Goal: Task Accomplishment & Management: Complete application form

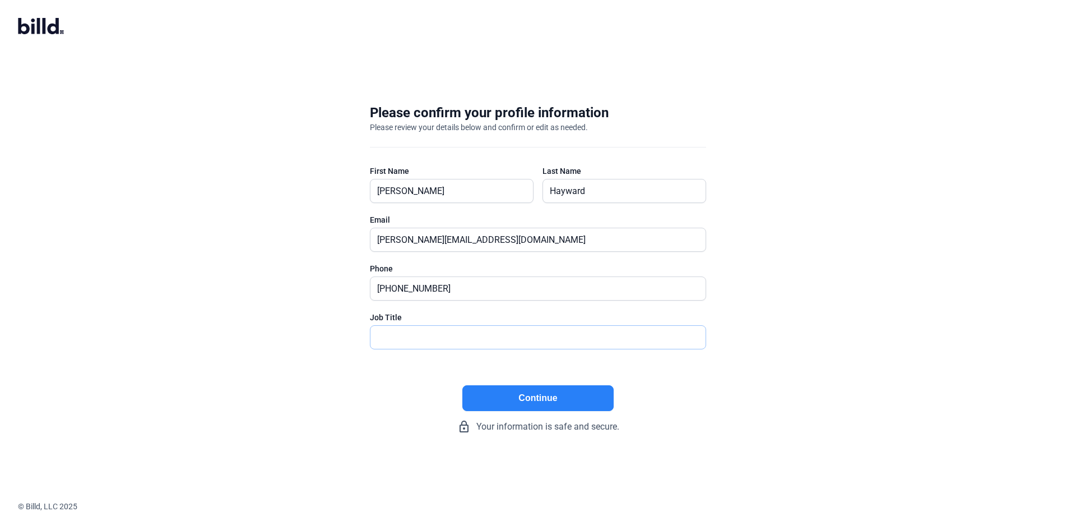
click at [473, 339] on input "text" at bounding box center [532, 337] width 323 height 23
type input "Operations"
click at [524, 397] on button "Continue" at bounding box center [538, 398] width 151 height 26
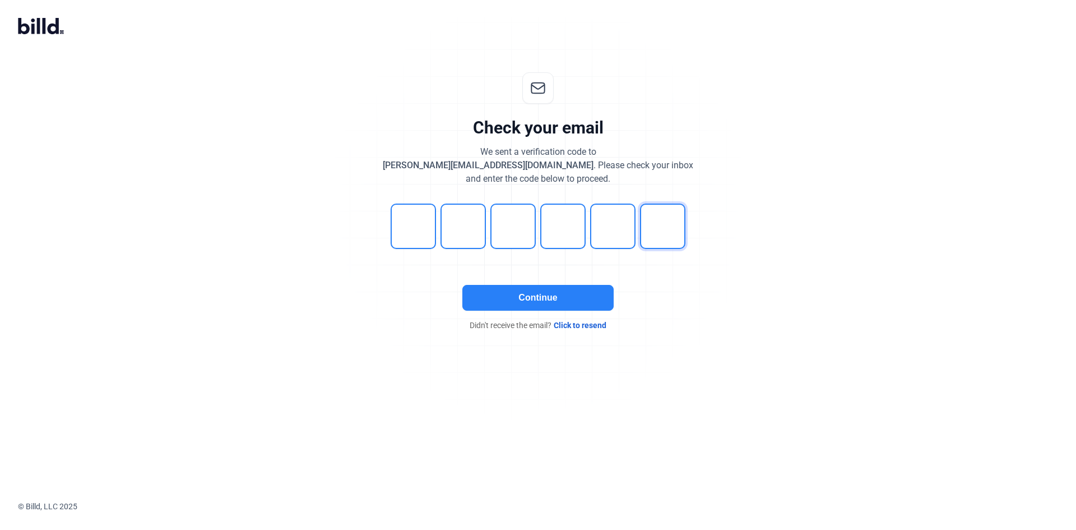
type input "4"
click at [571, 302] on button "Continue" at bounding box center [538, 298] width 151 height 26
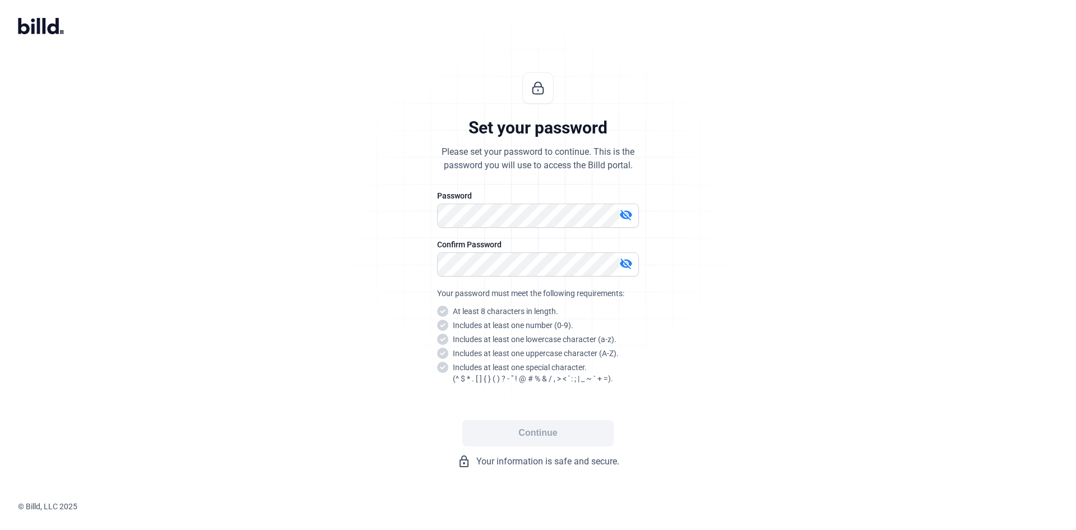
drag, startPoint x: 1072, startPoint y: 113, endPoint x: 738, endPoint y: 387, distance: 432.2
click at [738, 387] on div "Set your password Please set your password to continue. This is the password yo…" at bounding box center [538, 270] width 1076 height 432
click at [622, 211] on mat-icon "visibility_off" at bounding box center [626, 214] width 13 height 13
click at [387, 231] on div "Set your password Please set your password to continue. This is the password yo…" at bounding box center [538, 270] width 372 height 432
click at [415, 272] on div "Set your password Please set your password to continue. This is the password yo…" at bounding box center [538, 270] width 372 height 432
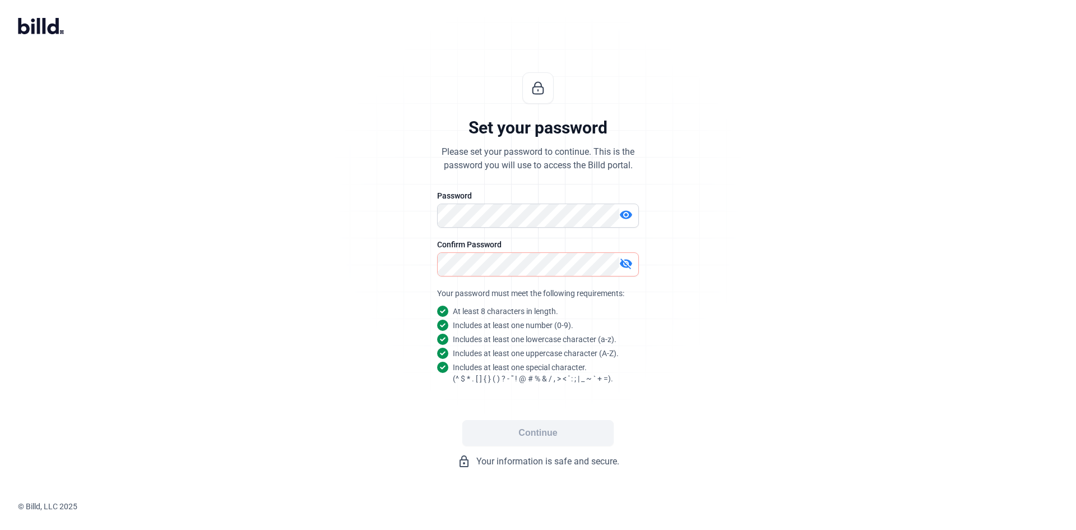
click at [626, 264] on mat-icon "visibility_off" at bounding box center [626, 263] width 13 height 13
click at [541, 438] on button "Continue" at bounding box center [538, 433] width 151 height 26
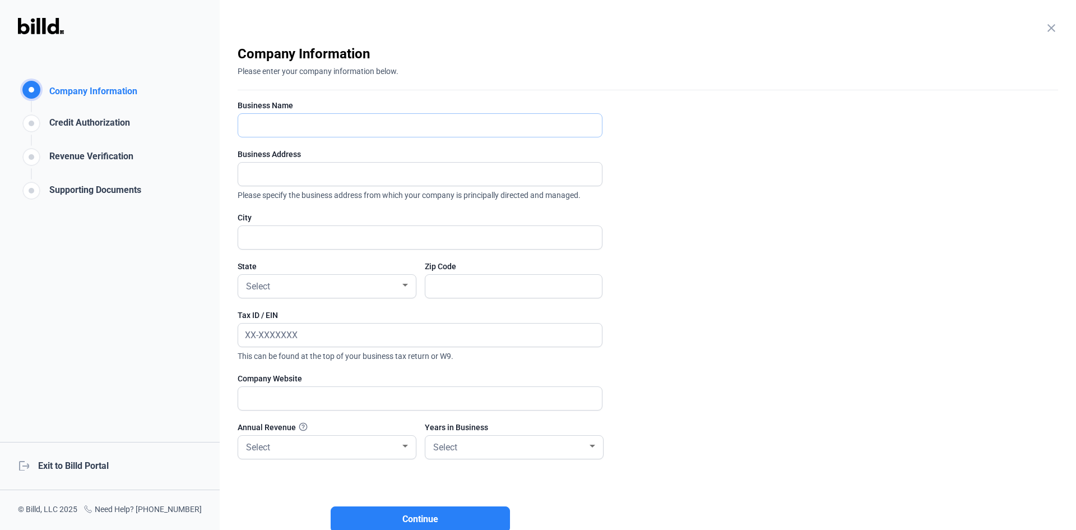
click at [313, 130] on input "text" at bounding box center [414, 125] width 352 height 23
type input "Veirs [PERSON_NAME] Roofing, Inc"
type input "[STREET_ADDRESS]"
type input "[GEOGRAPHIC_DATA]"
type input "92507"
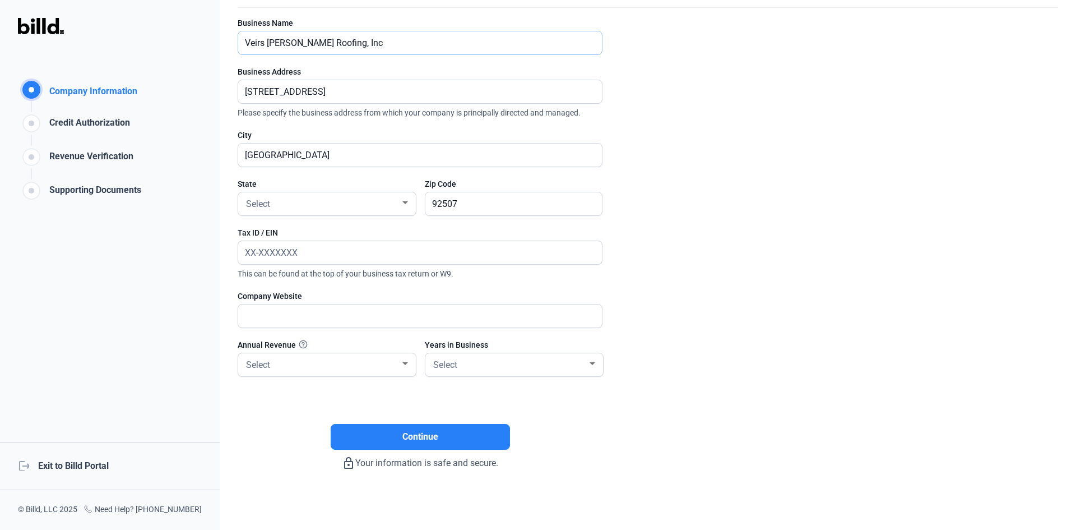
scroll to position [84, 0]
click at [343, 195] on div "Select" at bounding box center [322, 201] width 156 height 16
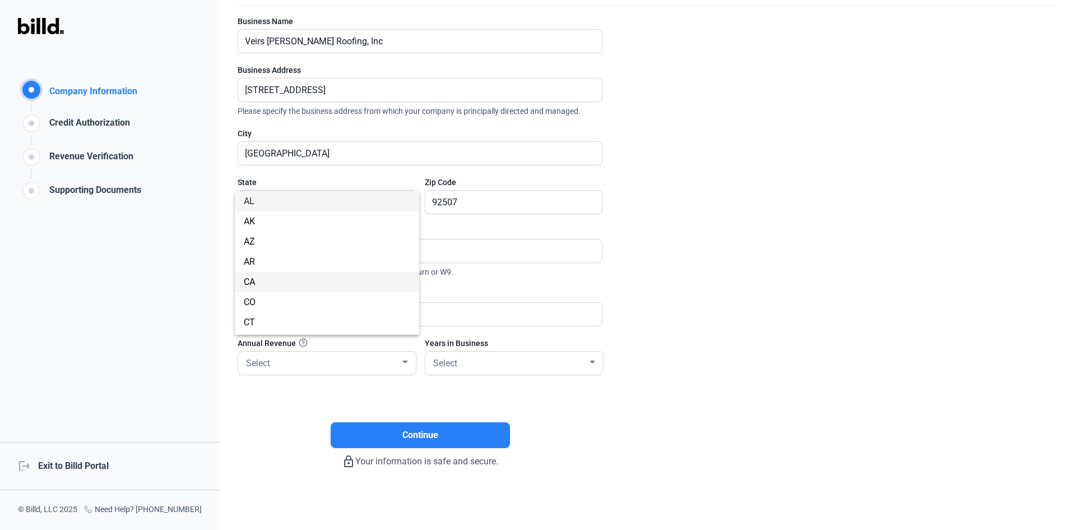
click at [327, 276] on span "CA" at bounding box center [327, 282] width 167 height 20
click at [320, 247] on input "text" at bounding box center [420, 250] width 364 height 23
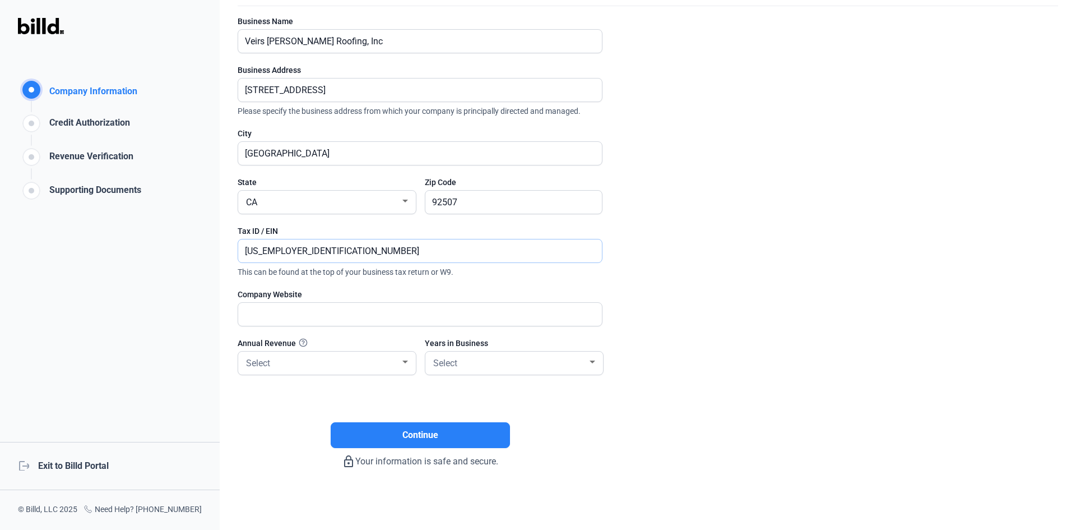
type input "[US_EMPLOYER_IDENTIFICATION_NUMBER]"
click at [323, 322] on input "text" at bounding box center [414, 314] width 352 height 23
paste input "[URL][DOMAIN_NAME]"
type input "[URL][DOMAIN_NAME]"
click at [295, 367] on div "Please select your total annual revenue from the prior 12 months" at bounding box center [301, 366] width 149 height 22
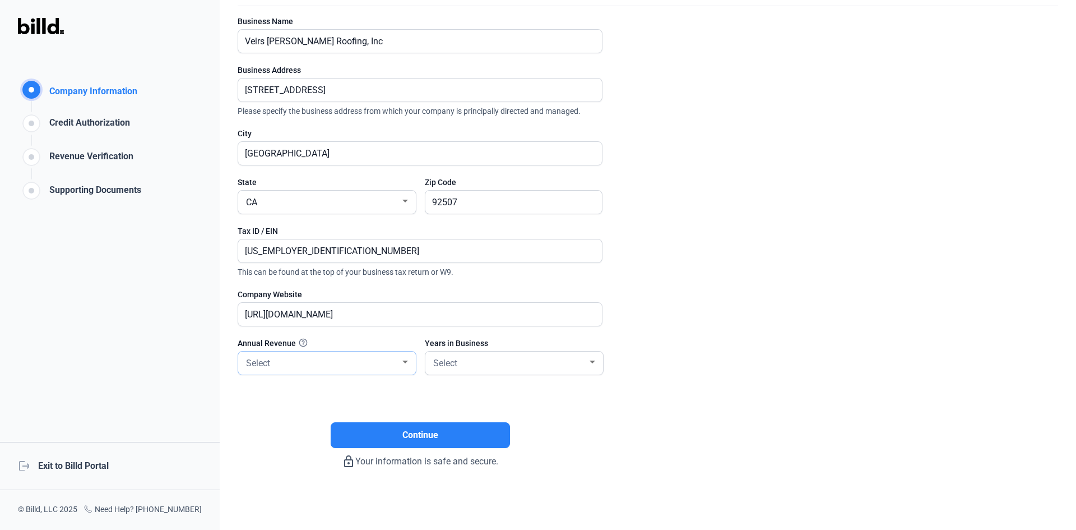
click at [382, 370] on div "Select" at bounding box center [327, 363] width 167 height 23
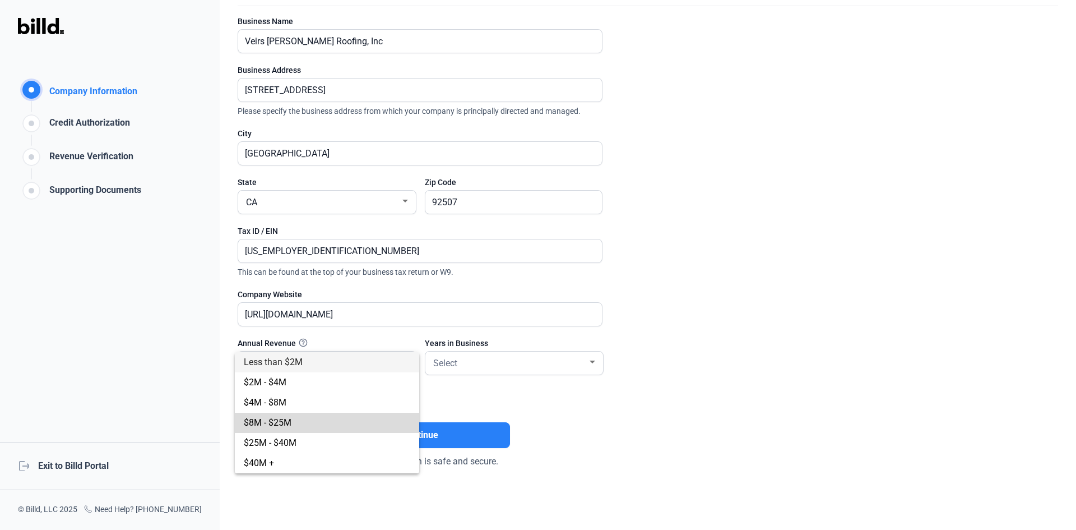
click at [294, 418] on span "$8M - $25M" at bounding box center [327, 423] width 167 height 20
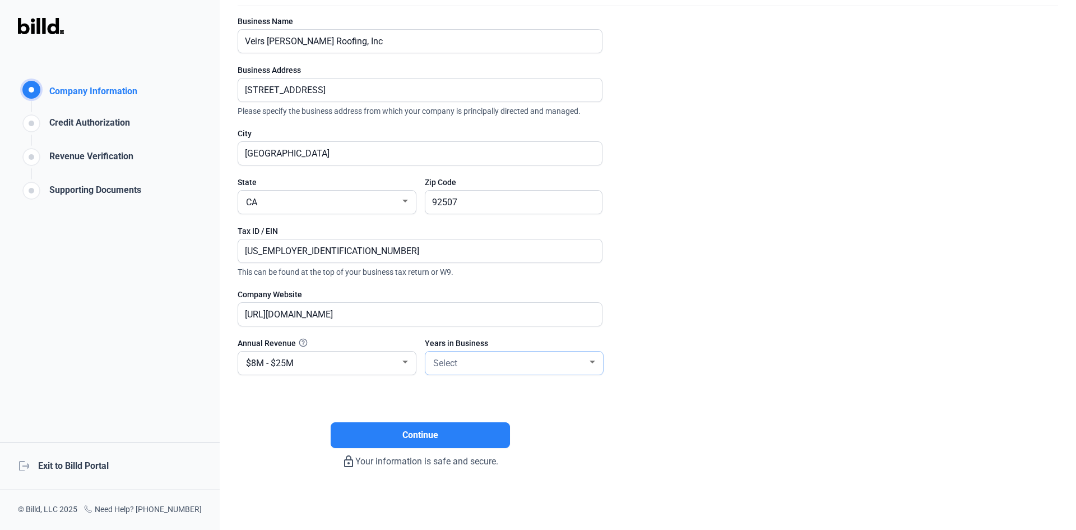
click at [453, 362] on span "Select" at bounding box center [445, 363] width 24 height 11
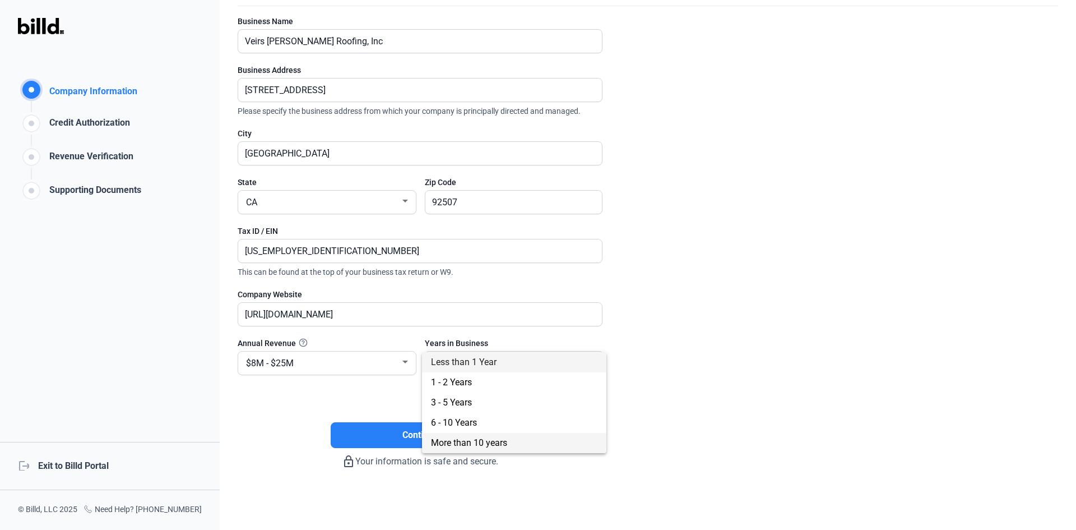
click at [464, 446] on span "More than 10 years" at bounding box center [469, 442] width 76 height 11
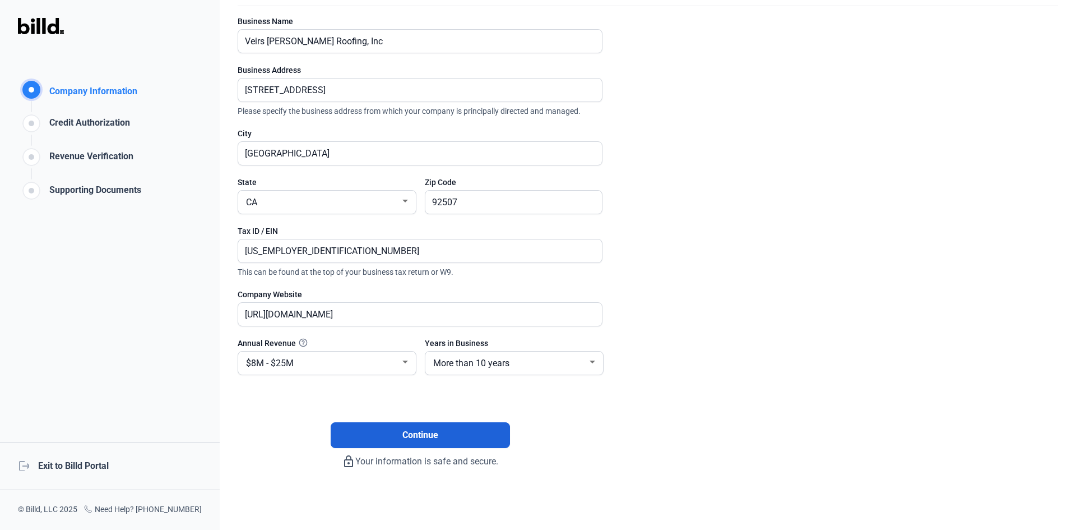
click at [443, 435] on button "Continue" at bounding box center [420, 435] width 179 height 26
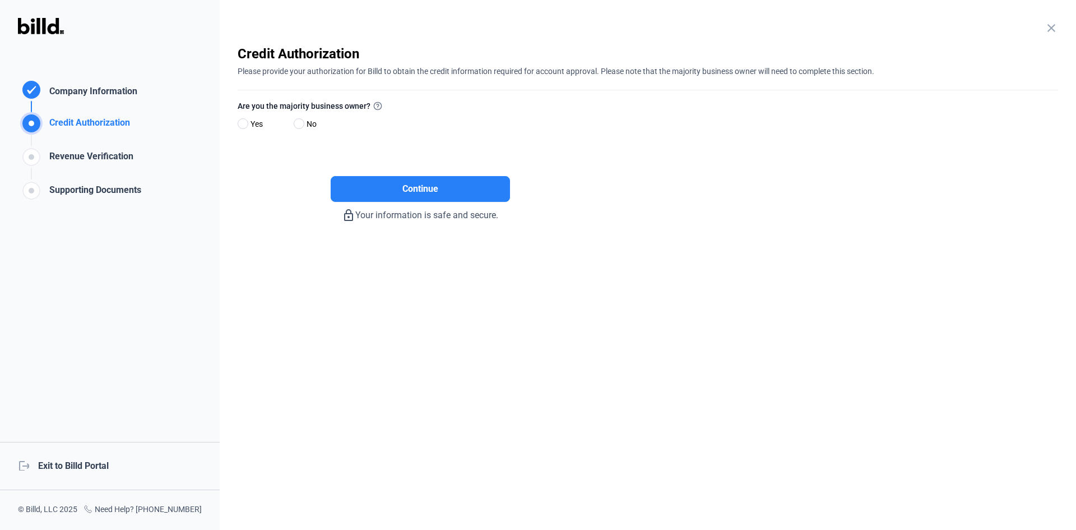
scroll to position [0, 0]
click at [297, 124] on span at bounding box center [299, 123] width 11 height 11
click at [297, 124] on input "No" at bounding box center [298, 124] width 8 height 8
radio input "true"
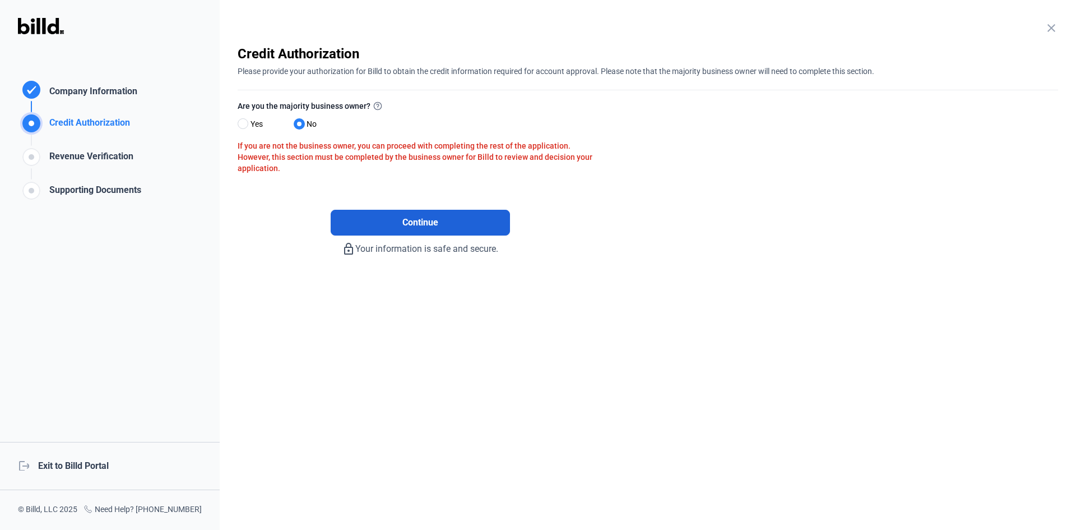
click at [355, 223] on button "Continue" at bounding box center [420, 223] width 179 height 26
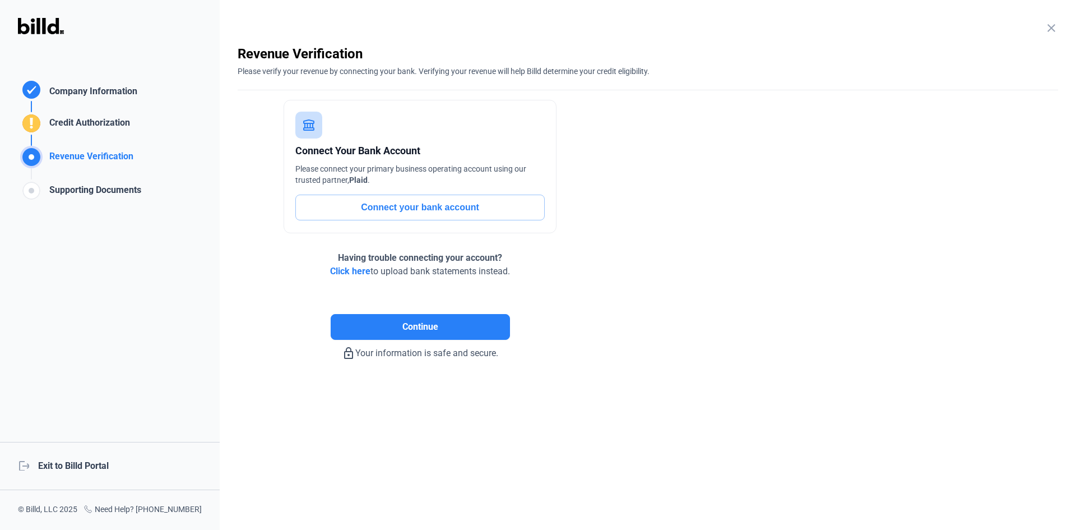
click at [312, 207] on button "Connect your bank account" at bounding box center [419, 208] width 249 height 26
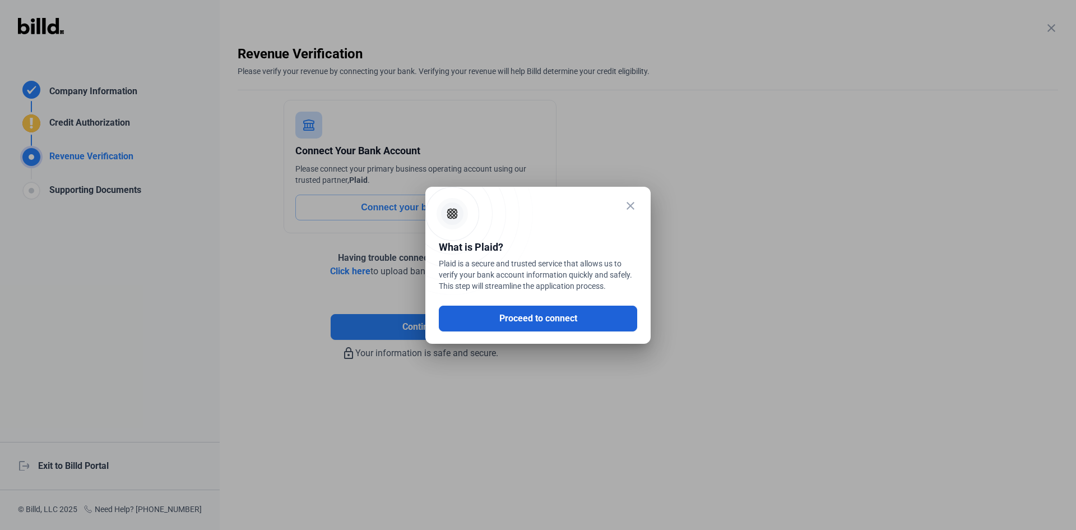
click at [492, 321] on button "Proceed to connect" at bounding box center [538, 319] width 198 height 26
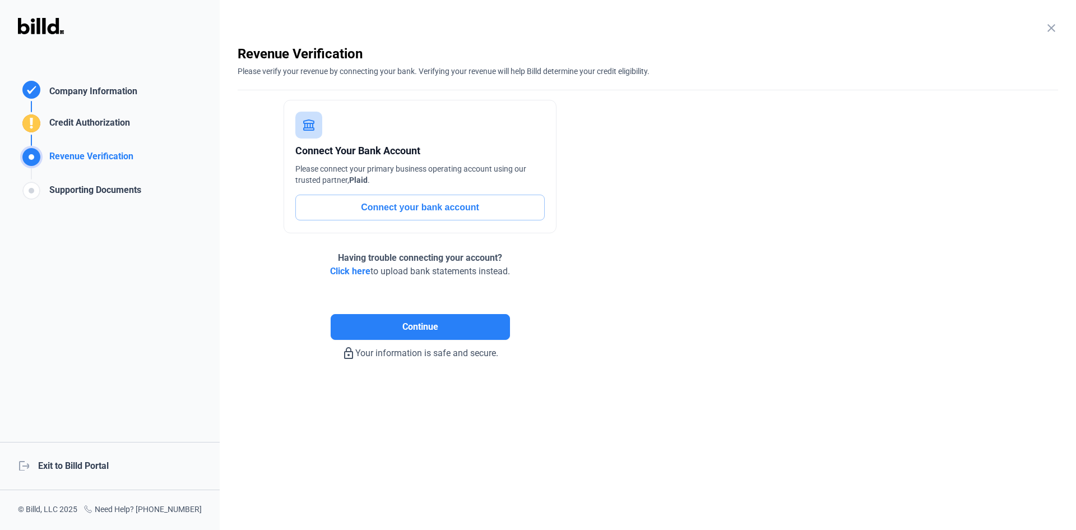
click at [400, 209] on button "Connect your bank account" at bounding box center [419, 208] width 249 height 26
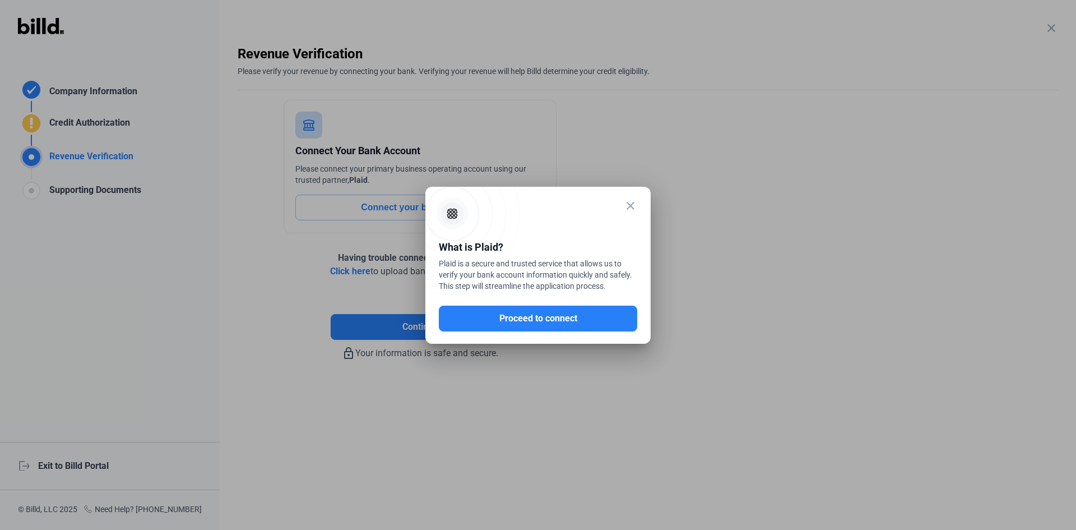
click at [622, 207] on div "close" at bounding box center [538, 217] width 198 height 34
click at [637, 204] on mat-dialog-container "close What is Plaid? Plaid is a secure and trusted service that allows us to ve…" at bounding box center [538, 265] width 225 height 157
click at [630, 204] on mat-icon "close" at bounding box center [630, 205] width 13 height 13
